Goal: Obtain resource: Obtain resource

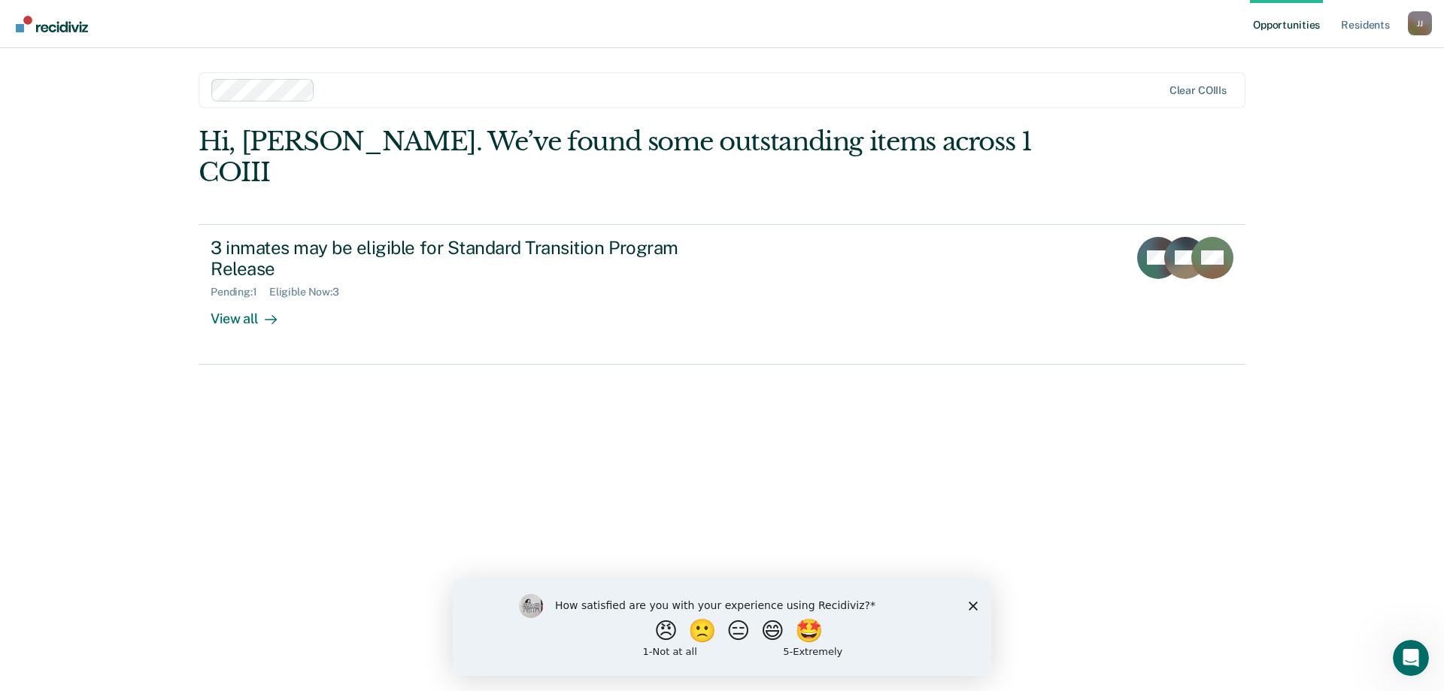
click at [971, 604] on icon "Close survey" at bounding box center [973, 605] width 9 height 9
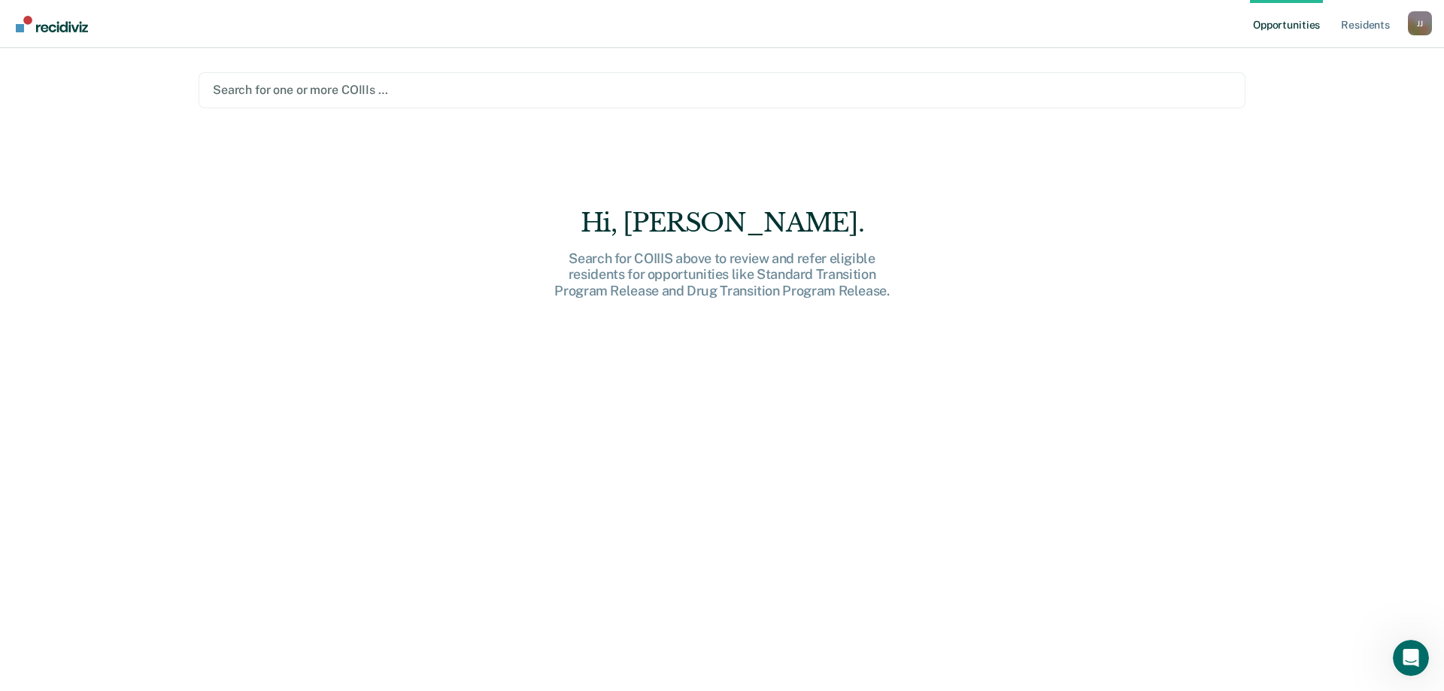
click at [1075, 91] on div at bounding box center [722, 89] width 1018 height 17
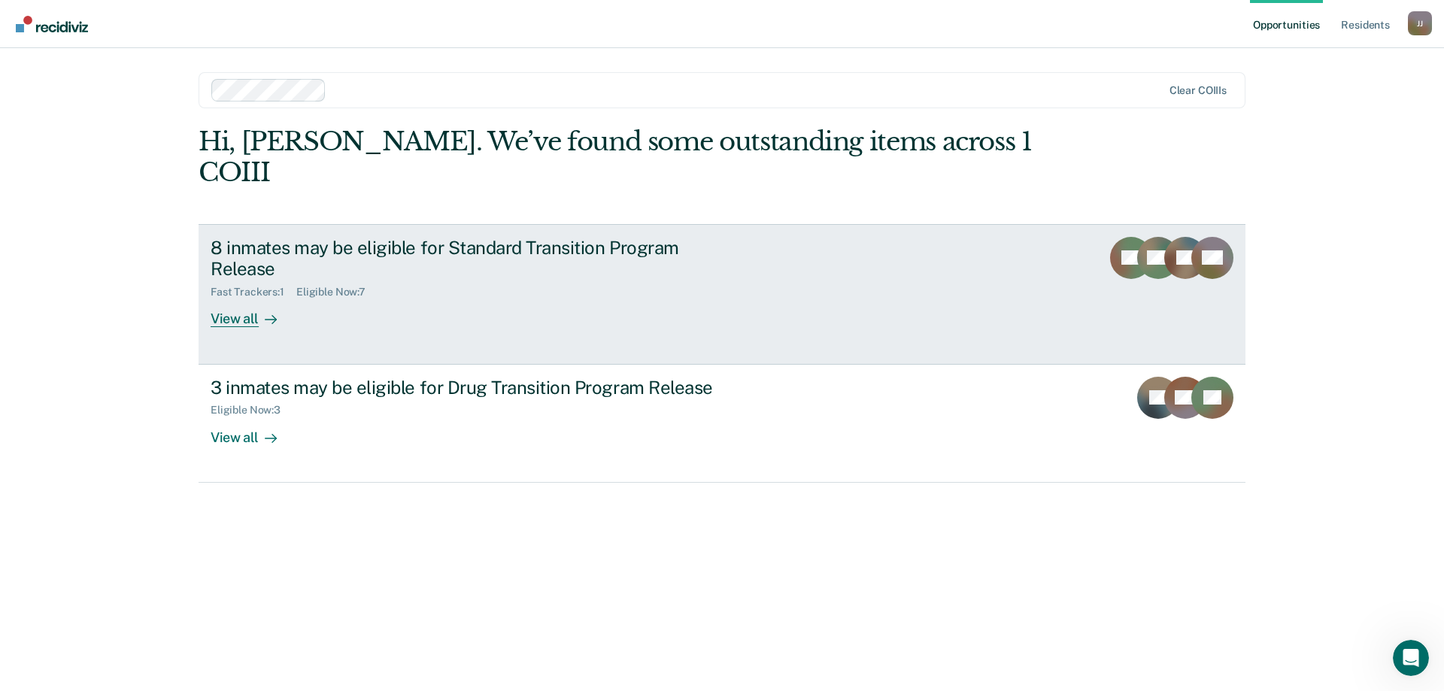
click at [241, 299] on div "View all" at bounding box center [253, 313] width 84 height 29
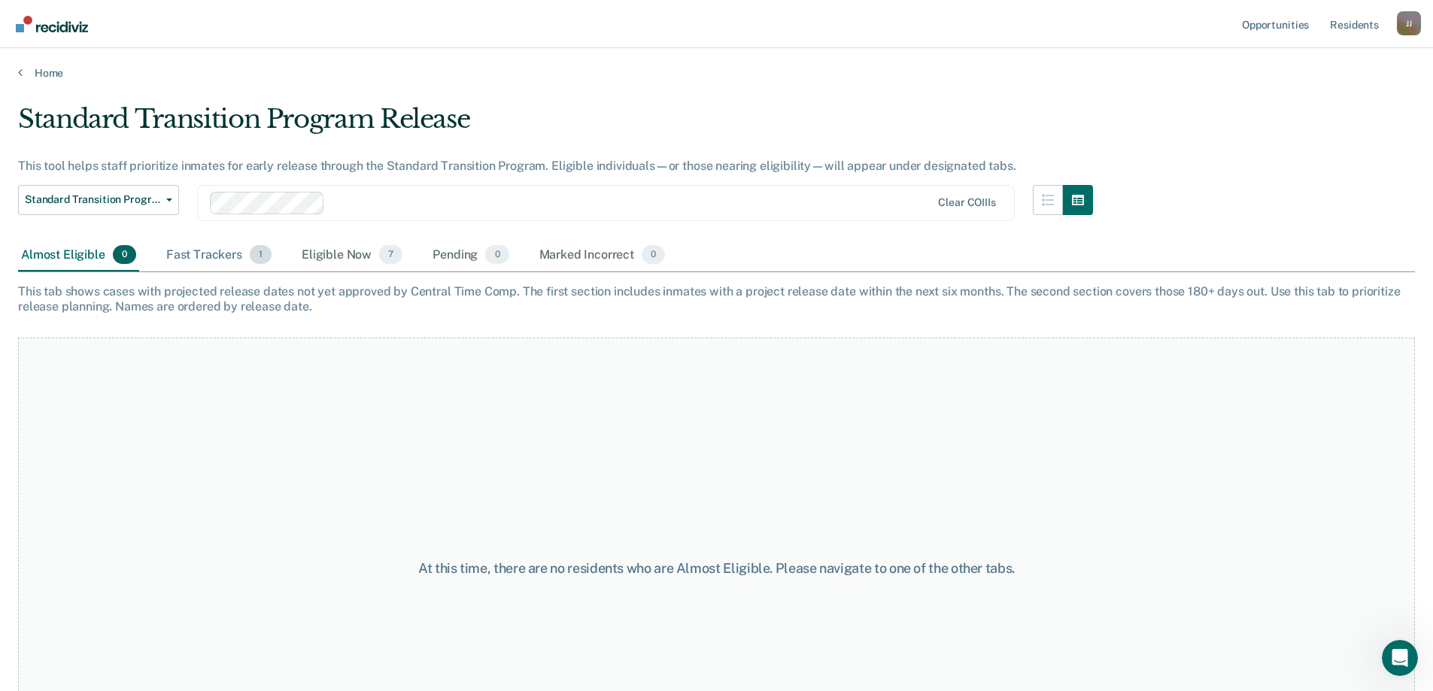
click at [218, 256] on div "Fast Trackers 1" at bounding box center [218, 255] width 111 height 33
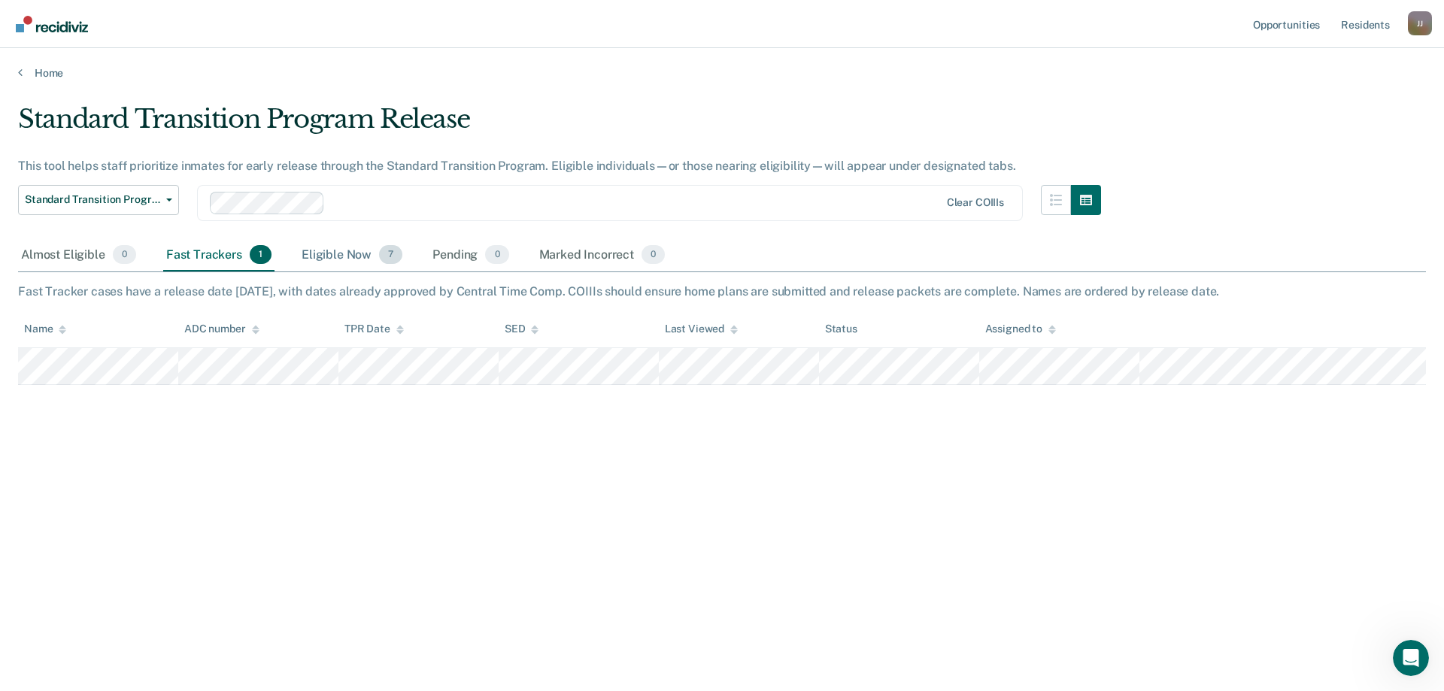
click at [333, 256] on div "Eligible Now 7" at bounding box center [352, 255] width 107 height 33
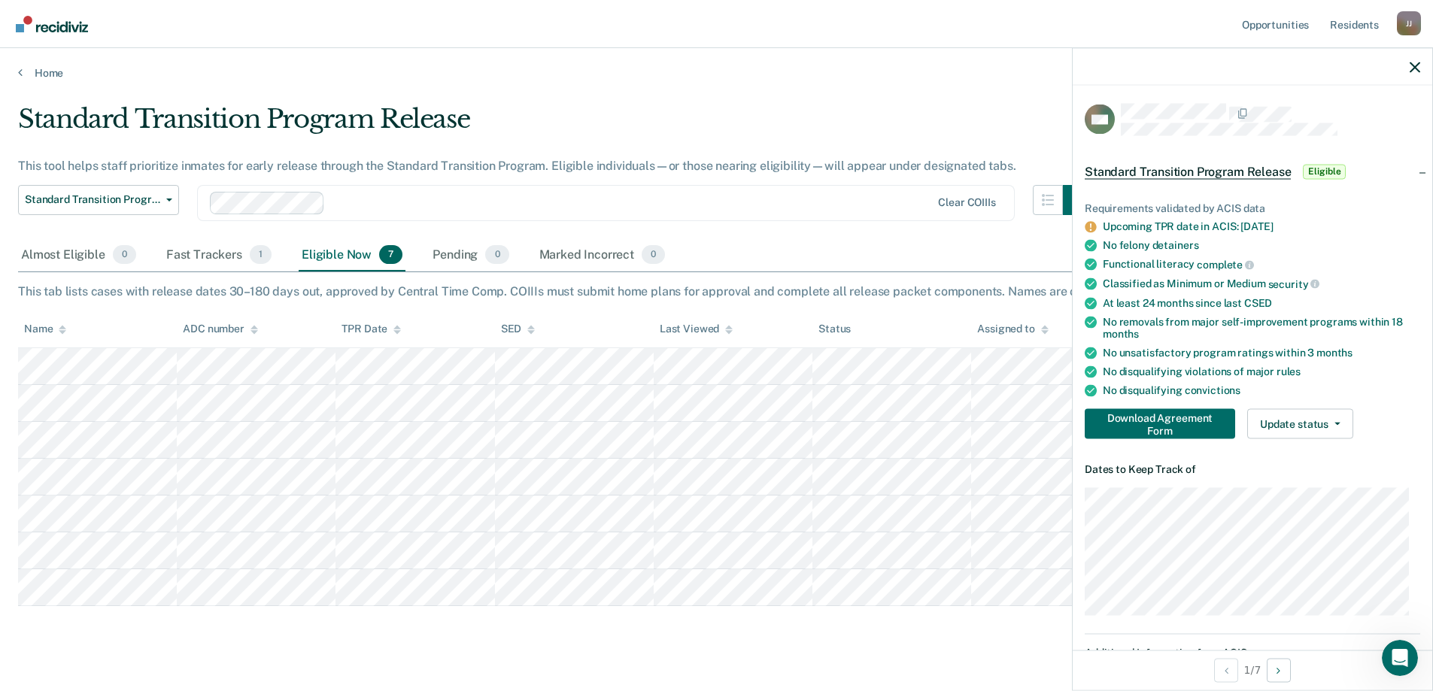
click at [775, 253] on div "Almost Eligible 0 Fast Trackers 1 Eligible Now 7 Pending 0 Marked Incorrect 0" at bounding box center [716, 256] width 1397 height 34
click at [1416, 69] on icon "button" at bounding box center [1414, 67] width 11 height 11
click at [1181, 422] on button "Download Agreement Form" at bounding box center [1159, 424] width 150 height 30
